Goal: Task Accomplishment & Management: Complete application form

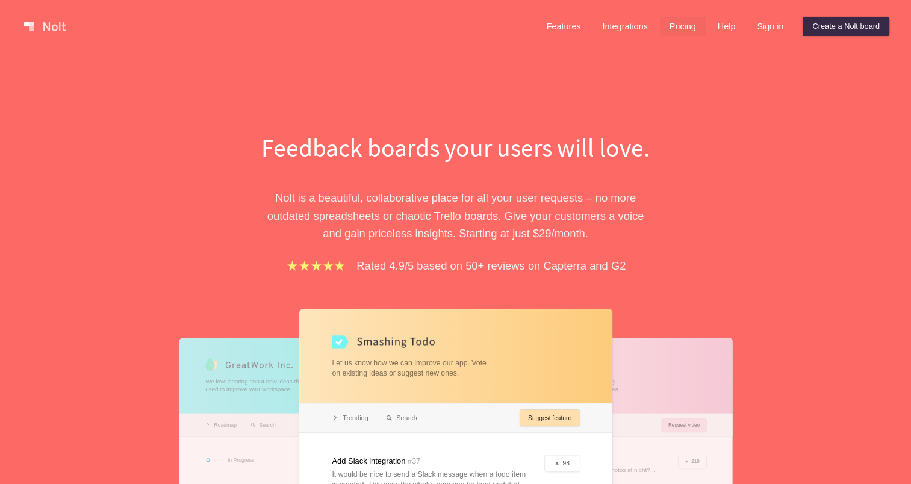
click at [689, 27] on link "Pricing" at bounding box center [683, 26] width 46 height 19
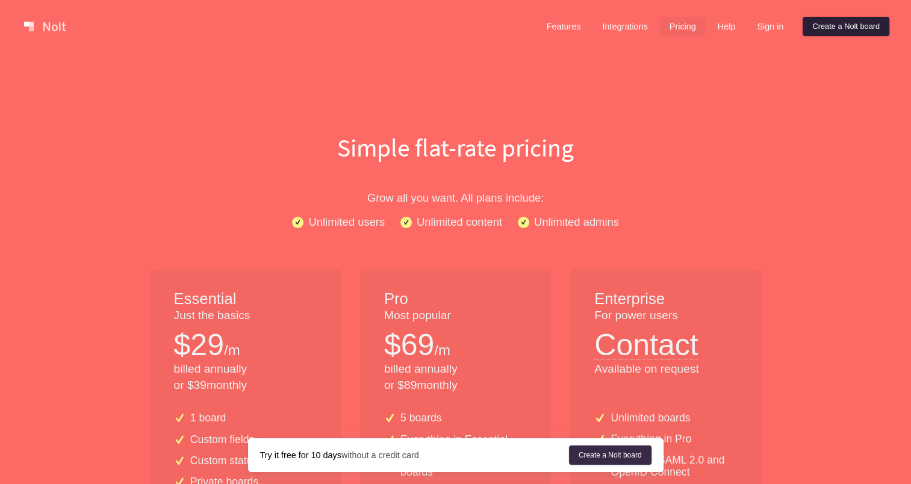
click at [836, 29] on link "Create a Nolt board" at bounding box center [846, 26] width 87 height 19
click at [35, 25] on link at bounding box center [44, 26] width 51 height 19
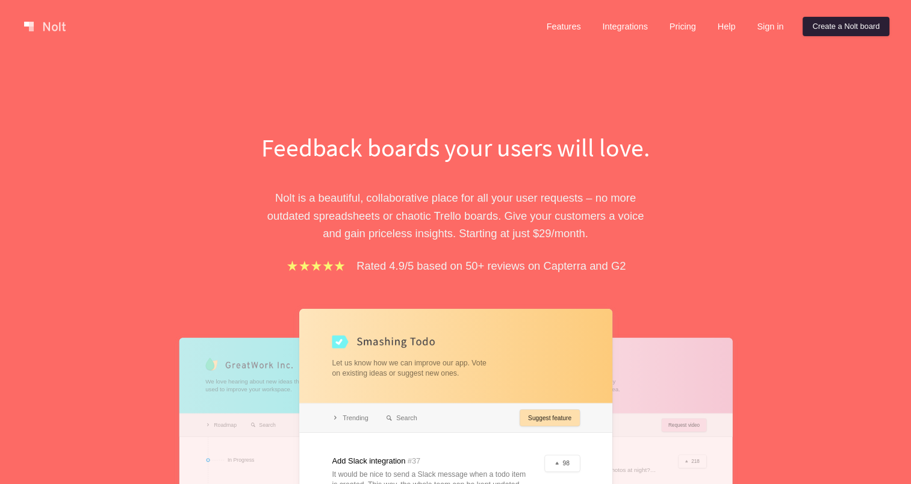
click at [852, 24] on link "Create a Nolt board" at bounding box center [846, 26] width 87 height 19
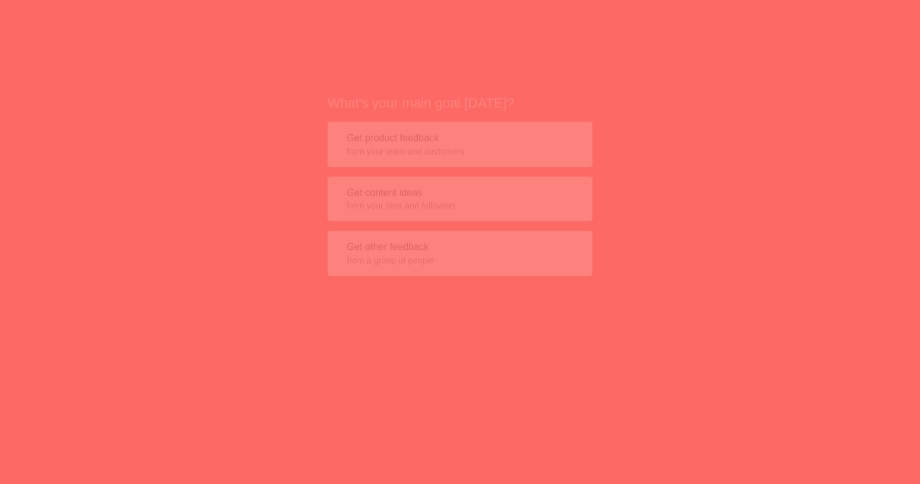
click at [532, 225] on button "Get other feedback from a group of people" at bounding box center [460, 233] width 265 height 45
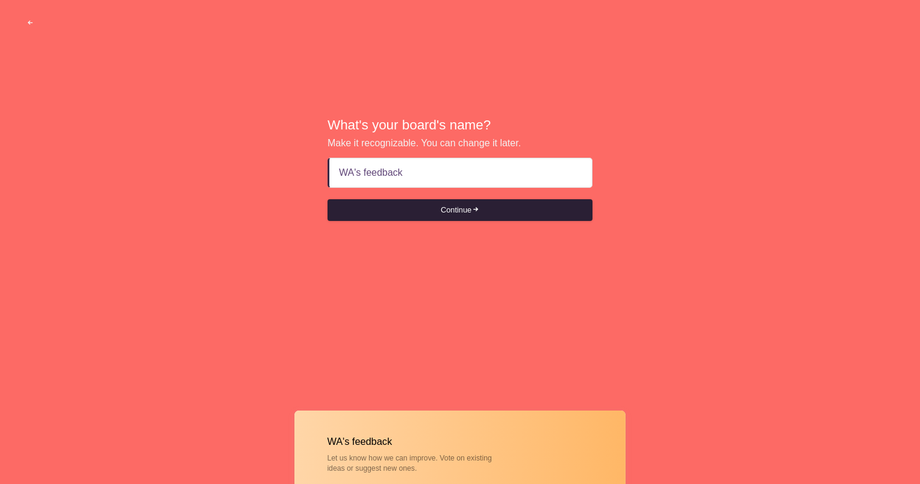
click at [510, 214] on button "Continue" at bounding box center [460, 210] width 265 height 22
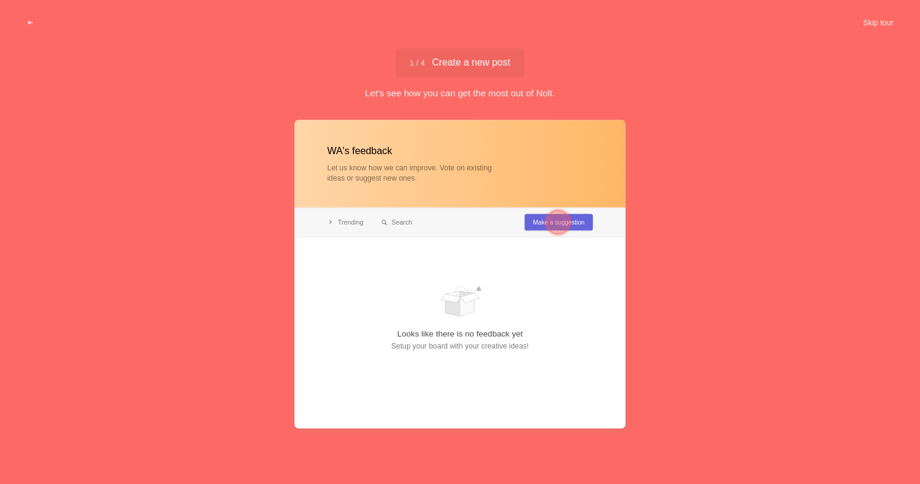
click at [30, 19] on span "button" at bounding box center [31, 23] width 8 height 8
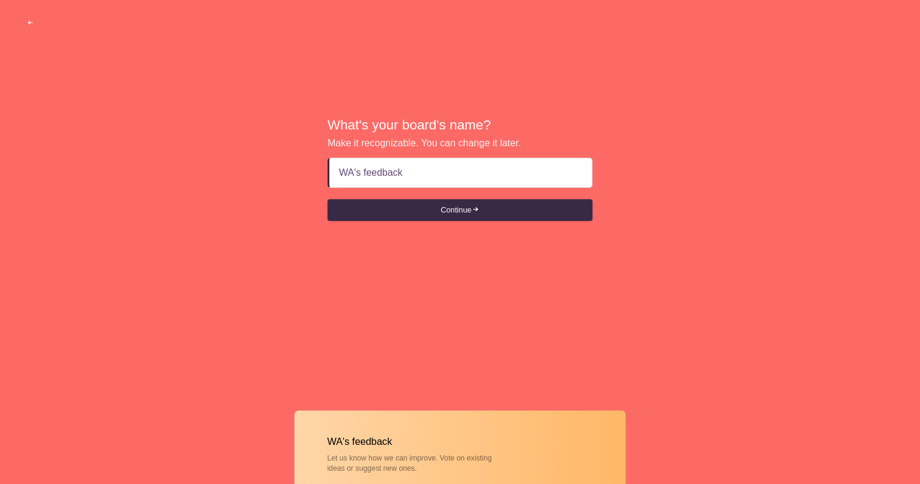
drag, startPoint x: 445, startPoint y: 170, endPoint x: 322, endPoint y: 168, distance: 122.9
click at [322, 168] on div "What's your board's name? Make it recognizable. You can change it later. WA's f…" at bounding box center [460, 169] width 920 height 339
type input "I"
type input "S"
type input "A"
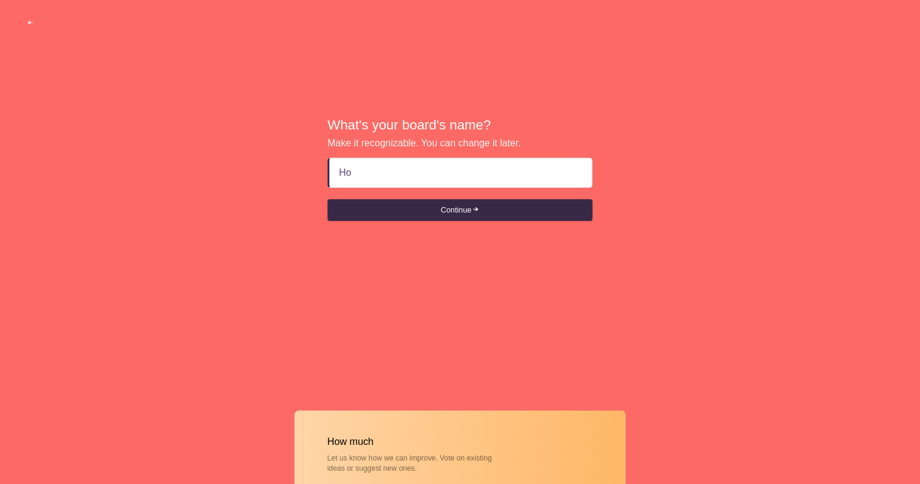
type input "H"
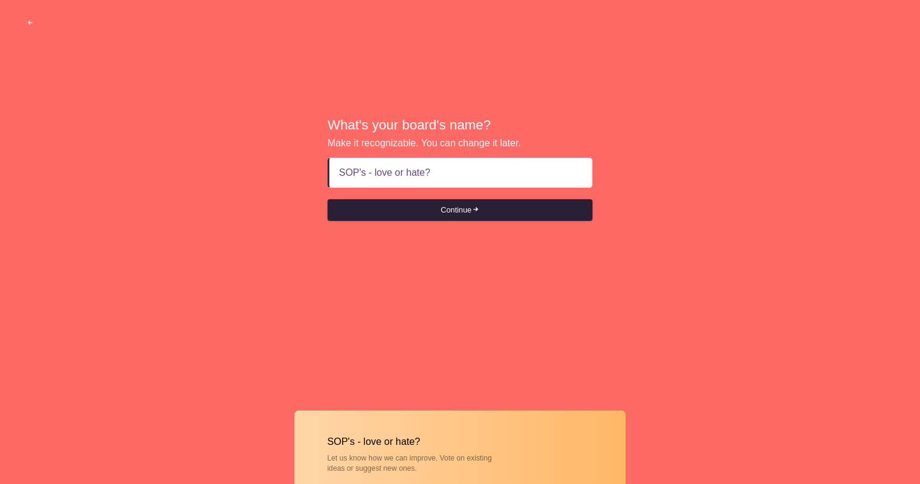
click at [417, 211] on button "Continue" at bounding box center [460, 210] width 265 height 22
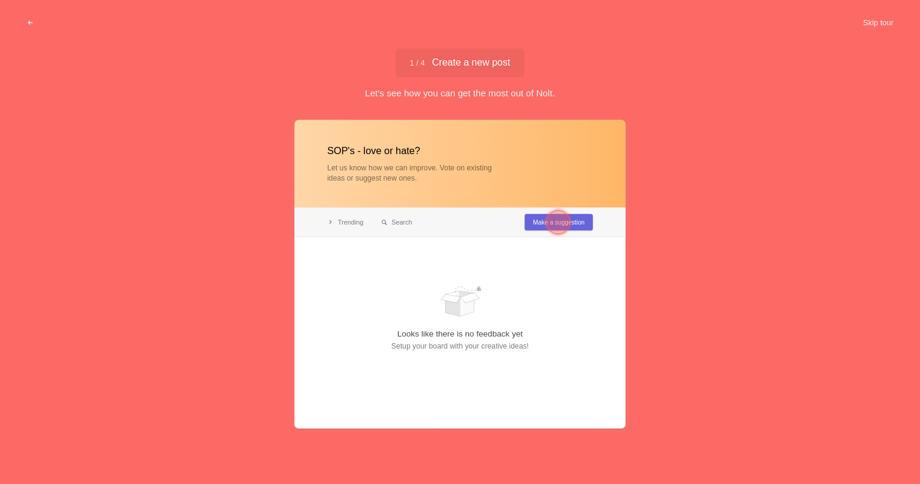
type input "SOP's - love or hate?"
click at [440, 316] on div at bounding box center [460, 274] width 331 height 309
click at [559, 222] on div at bounding box center [558, 222] width 24 height 24
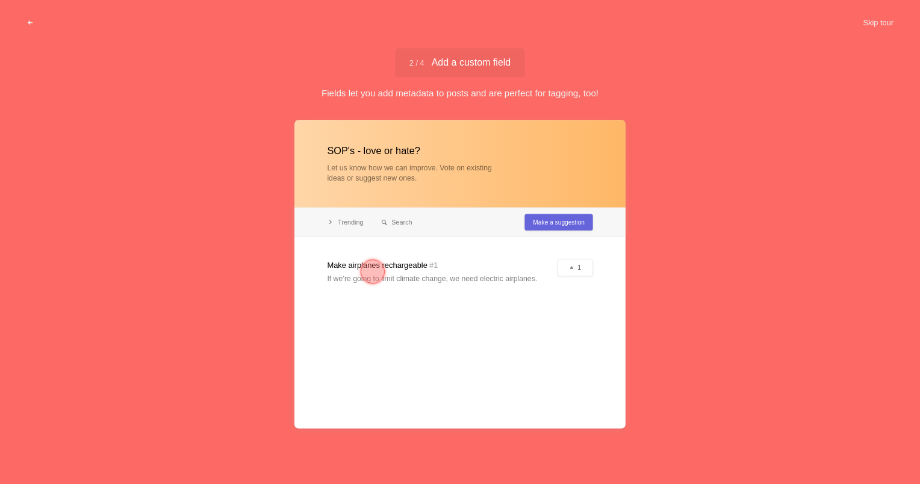
click at [366, 272] on div at bounding box center [373, 272] width 24 height 24
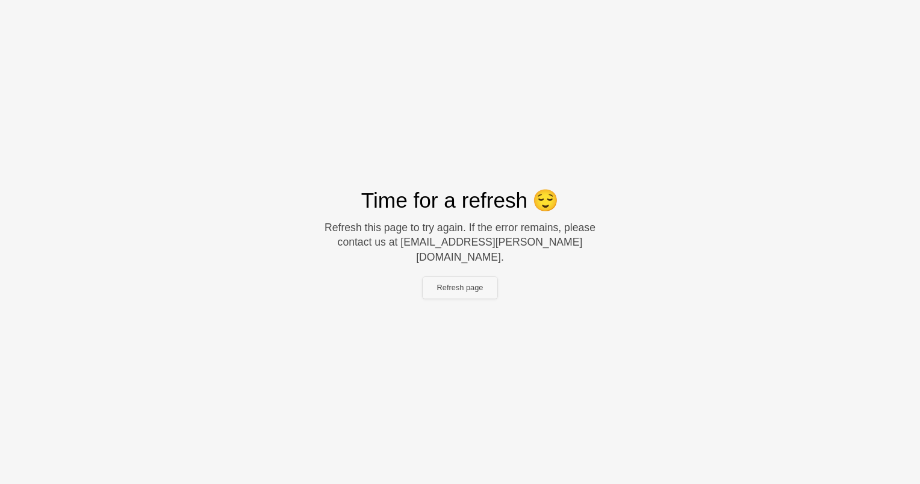
click at [477, 282] on button "Refresh page" at bounding box center [460, 288] width 75 height 22
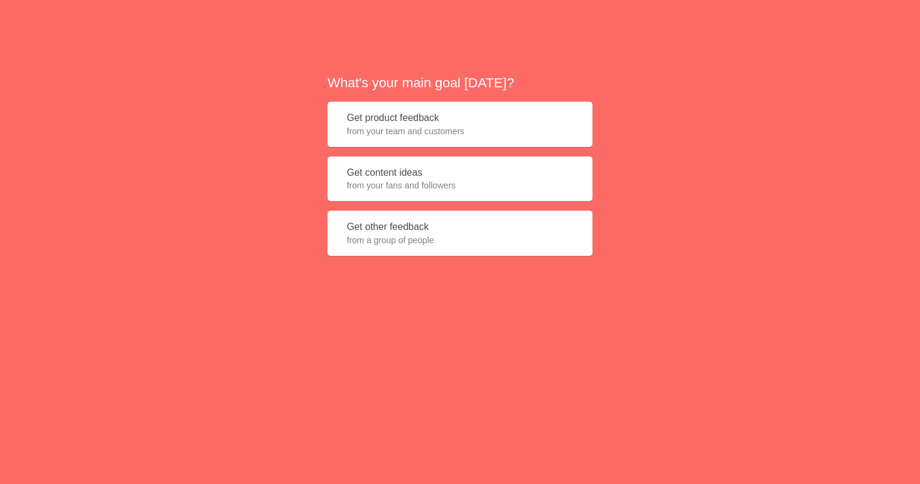
click at [466, 243] on span "from a group of people" at bounding box center [460, 240] width 227 height 12
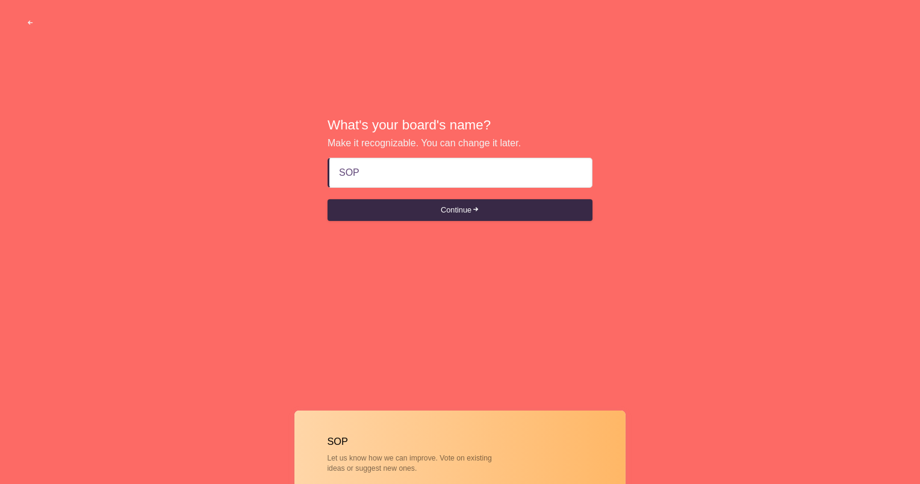
click at [328, 199] on button "Continue" at bounding box center [460, 210] width 265 height 22
type input "SOPs"
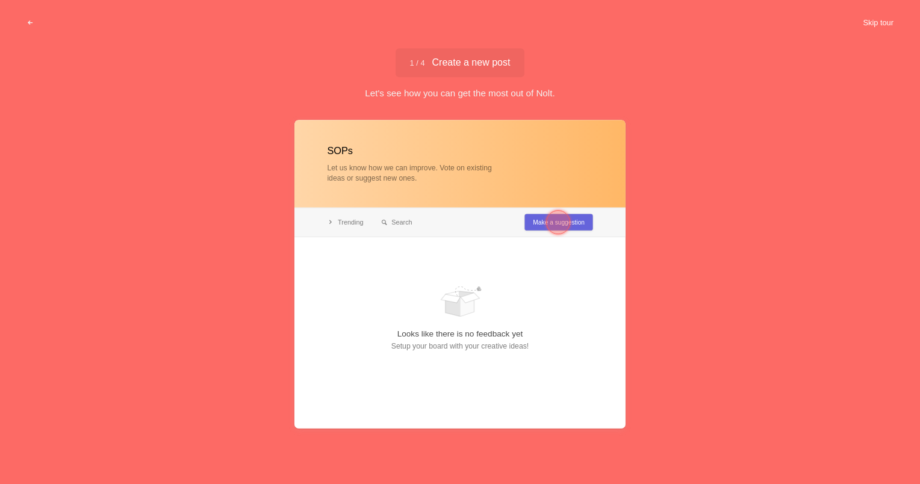
click at [877, 27] on button "Skip tour" at bounding box center [879, 23] width 60 height 22
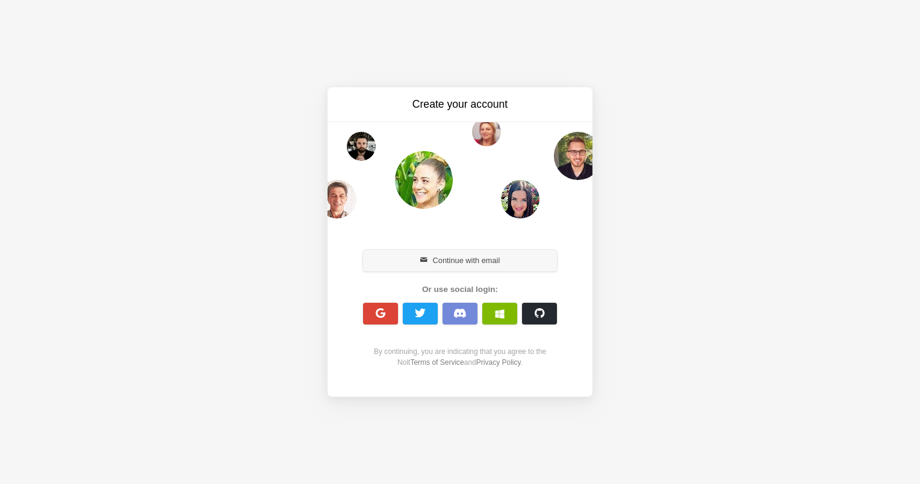
click at [501, 260] on button "Continue with email" at bounding box center [460, 261] width 194 height 22
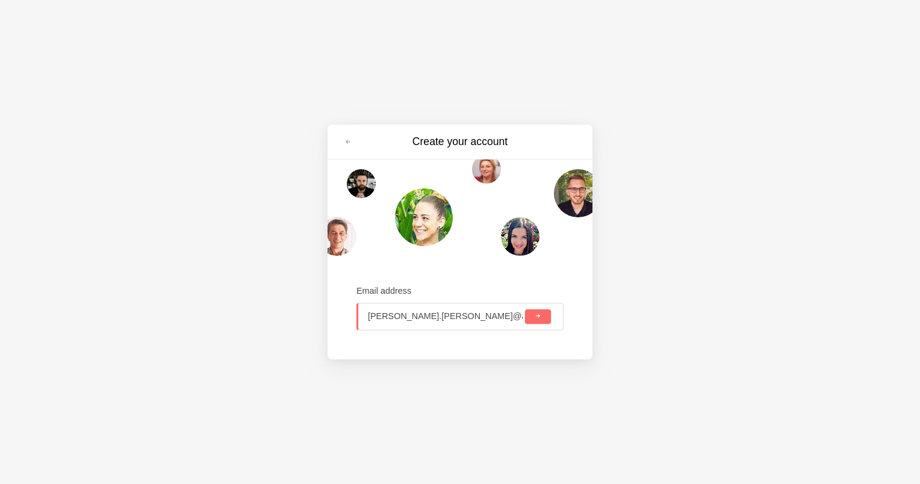
type input "[PERSON_NAME][EMAIL_ADDRESS][PERSON_NAME][DOMAIN_NAME]"
click at [533, 317] on button "submit" at bounding box center [538, 317] width 26 height 14
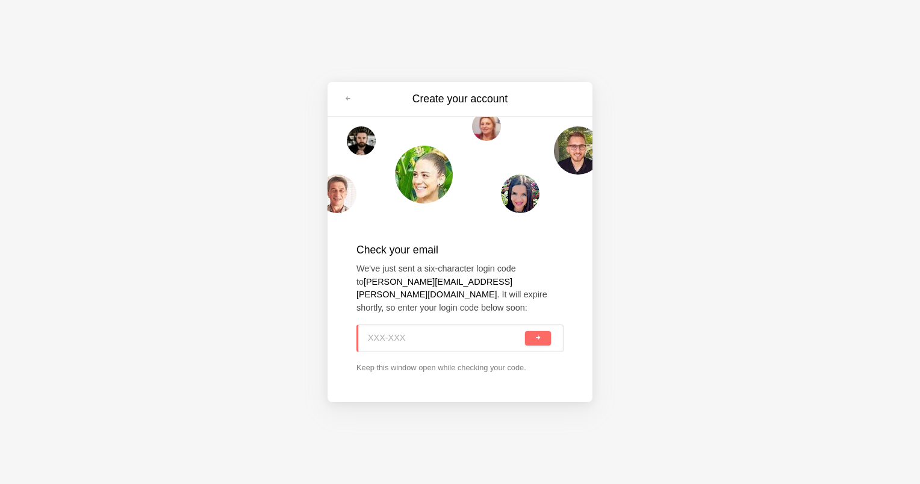
paste input "TE1-WYK"
type input "TE1-WYK"
click at [547, 331] on button "submit" at bounding box center [538, 338] width 26 height 14
